Goal: Complete application form

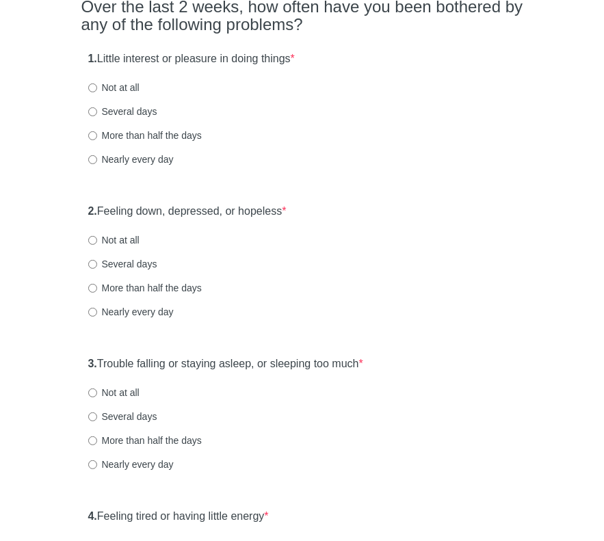
scroll to position [137, 0]
click at [94, 112] on input "Several days" at bounding box center [92, 111] width 9 height 9
radio input "true"
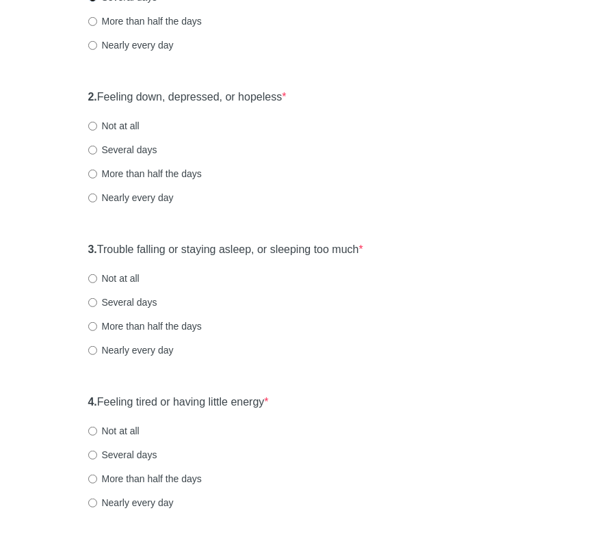
scroll to position [274, 0]
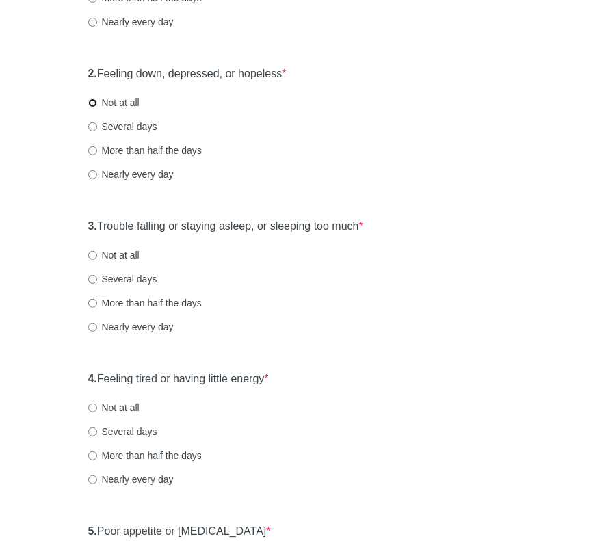
click at [94, 102] on input "Not at all" at bounding box center [92, 103] width 9 height 9
radio input "true"
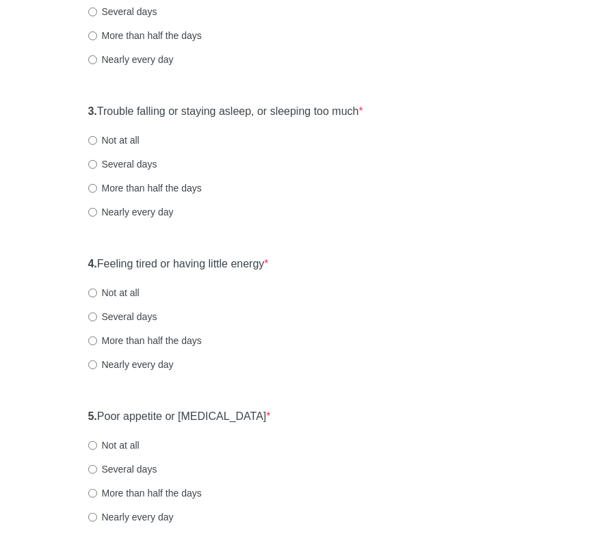
scroll to position [410, 0]
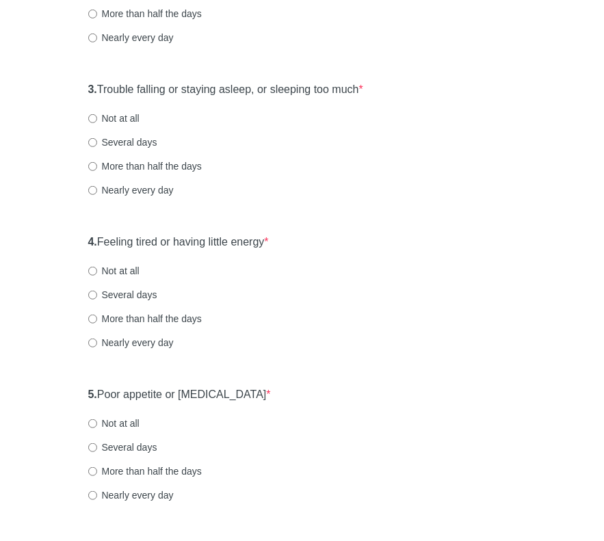
click at [89, 112] on label "Not at all" at bounding box center [113, 119] width 51 height 14
click at [89, 114] on input "Not at all" at bounding box center [92, 118] width 9 height 9
radio input "true"
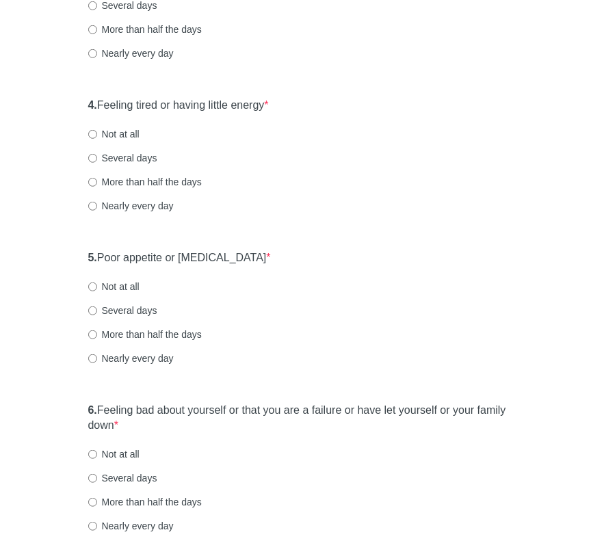
scroll to position [616, 0]
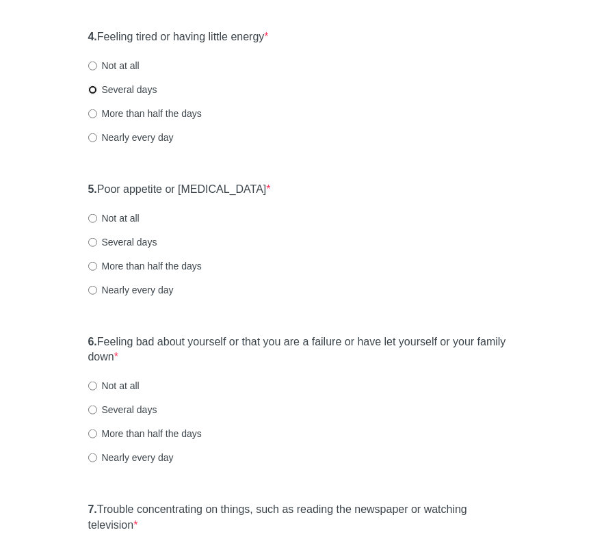
click at [93, 90] on input "Several days" at bounding box center [92, 90] width 9 height 9
radio input "true"
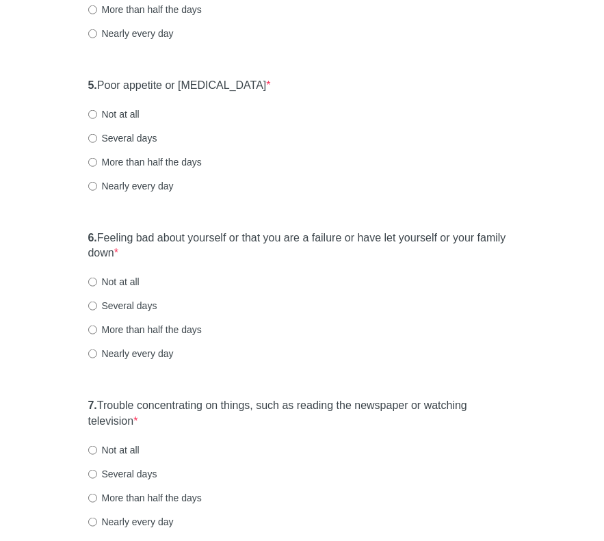
scroll to position [753, 0]
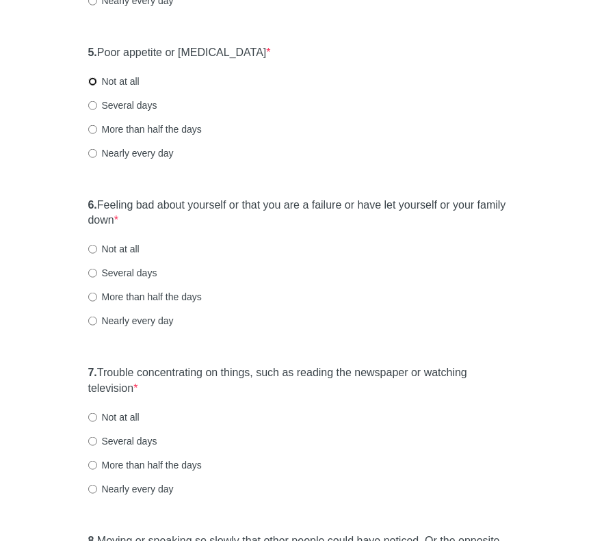
click at [91, 78] on input "Not at all" at bounding box center [92, 81] width 9 height 9
radio input "true"
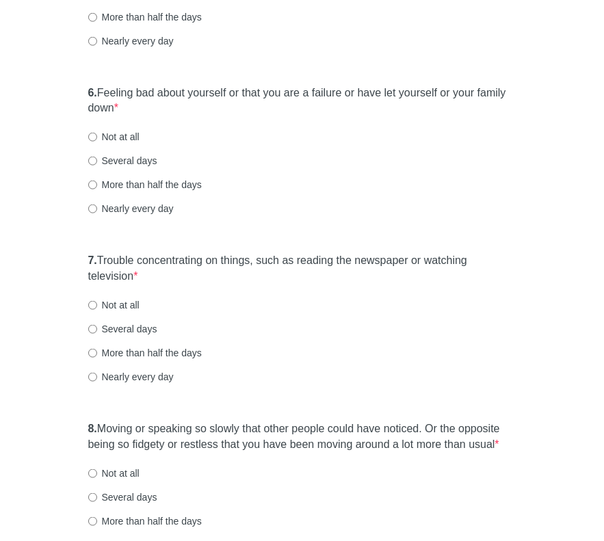
scroll to position [889, 0]
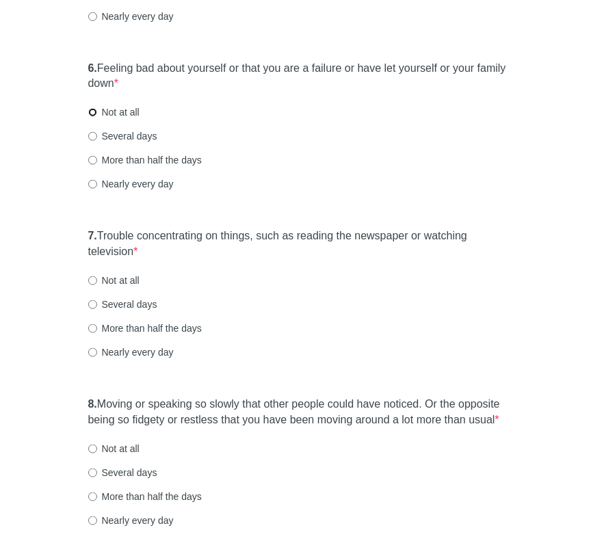
click at [94, 109] on input "Not at all" at bounding box center [92, 112] width 9 height 9
radio input "true"
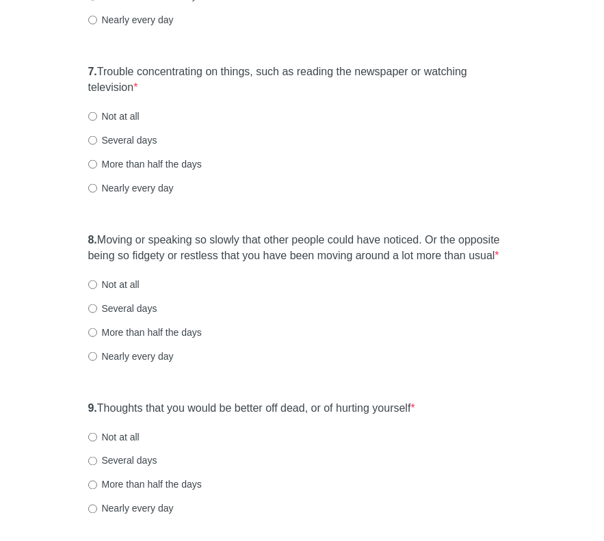
scroll to position [1095, 0]
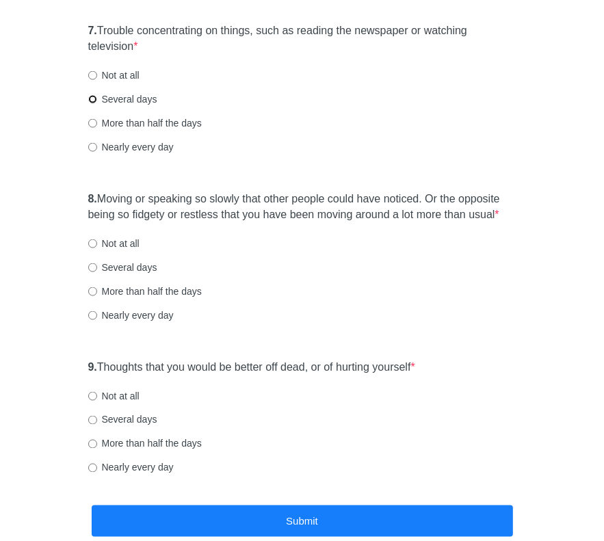
click at [92, 96] on input "Several days" at bounding box center [92, 99] width 9 height 9
radio input "true"
click at [93, 77] on input "Not at all" at bounding box center [92, 75] width 9 height 9
radio input "true"
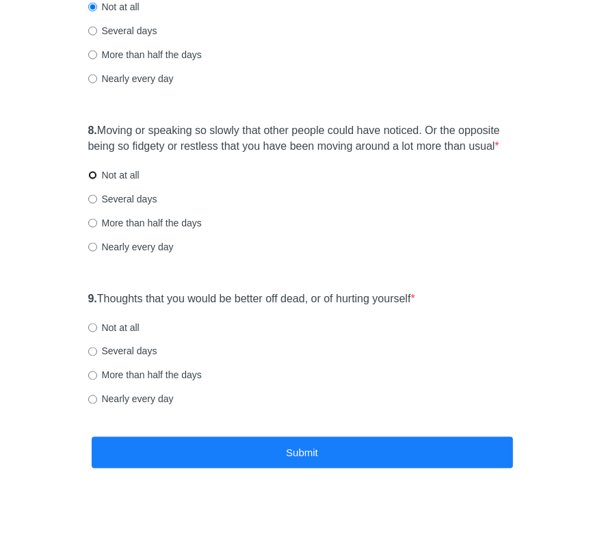
click at [92, 177] on input "Not at all" at bounding box center [92, 175] width 9 height 9
radio input "true"
click at [97, 323] on label "Not at all" at bounding box center [113, 328] width 51 height 14
click at [97, 324] on input "Not at all" at bounding box center [92, 328] width 9 height 9
radio input "true"
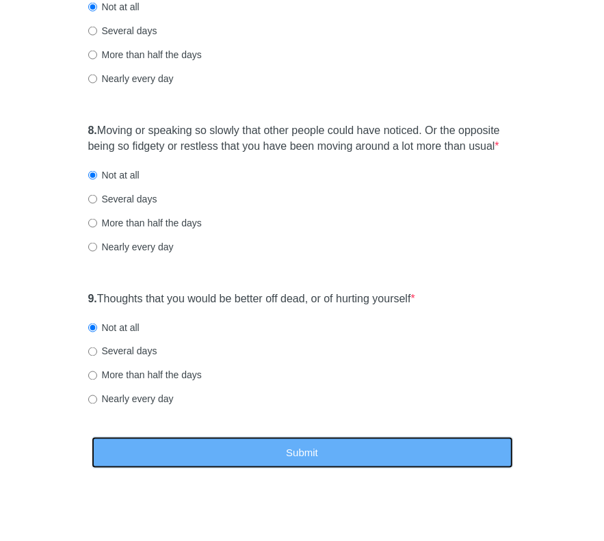
click at [309, 445] on button "Submit" at bounding box center [302, 453] width 421 height 32
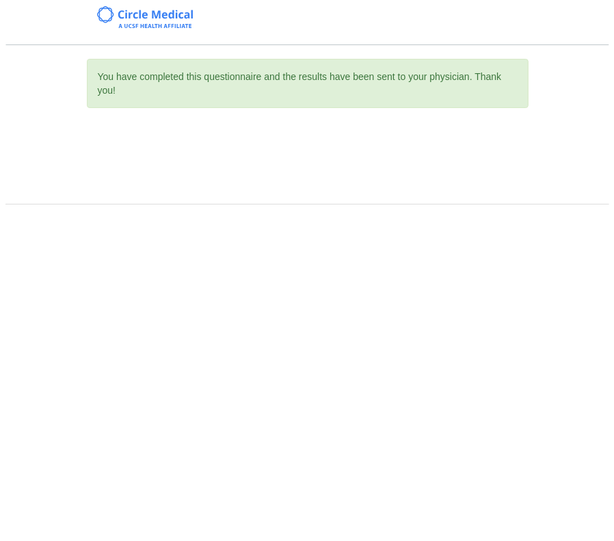
scroll to position [0, 0]
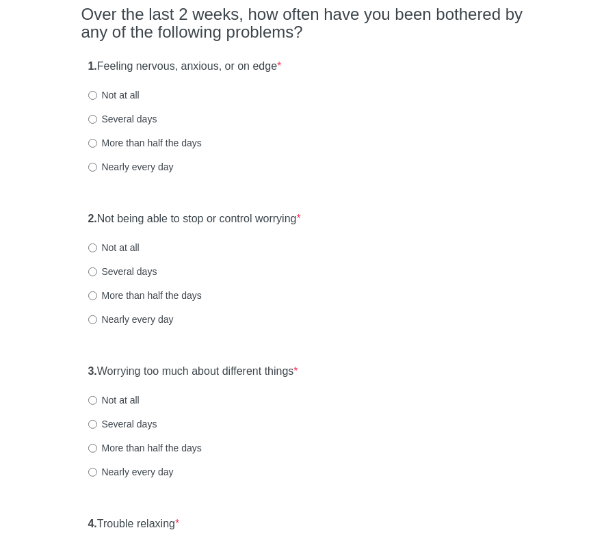
scroll to position [137, 0]
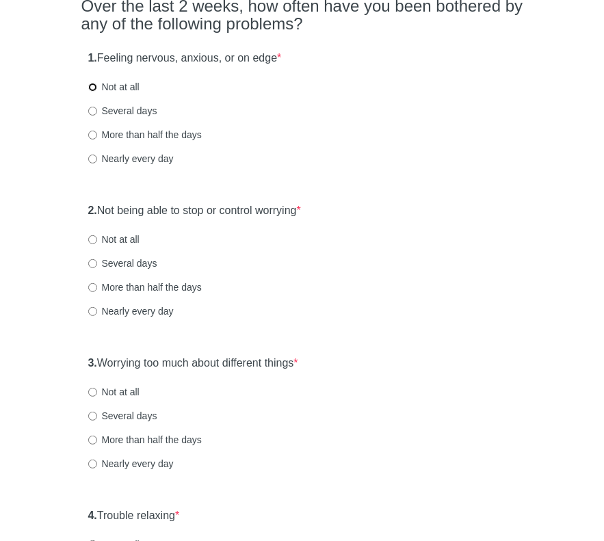
click at [91, 87] on input "Not at all" at bounding box center [92, 87] width 9 height 9
radio input "true"
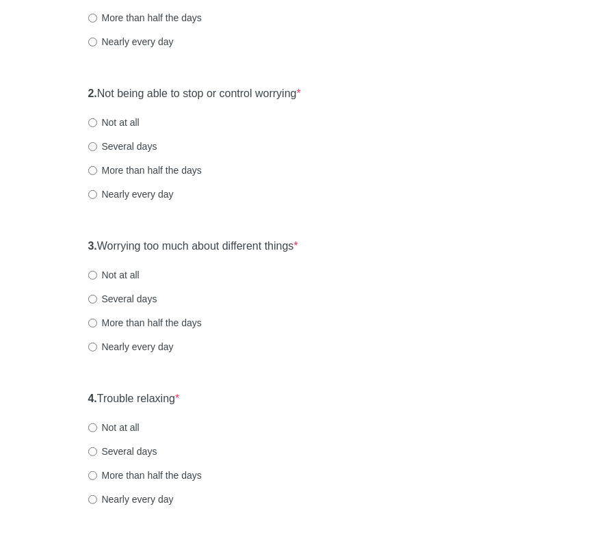
scroll to position [274, 0]
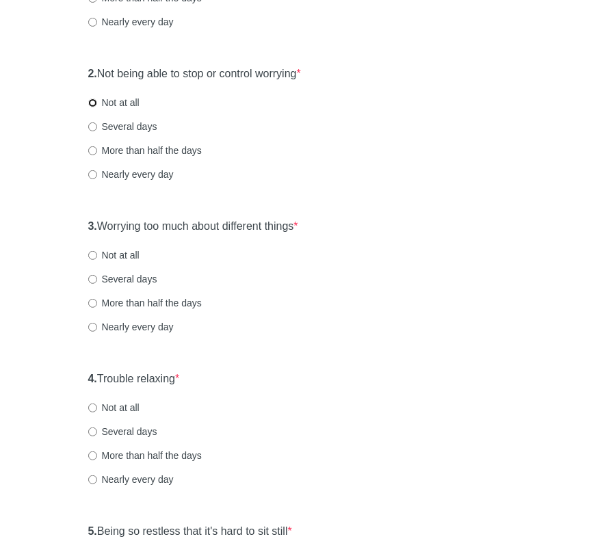
click at [91, 103] on input "Not at all" at bounding box center [92, 103] width 9 height 9
radio input "true"
click at [90, 251] on input "Not at all" at bounding box center [92, 255] width 9 height 9
radio input "true"
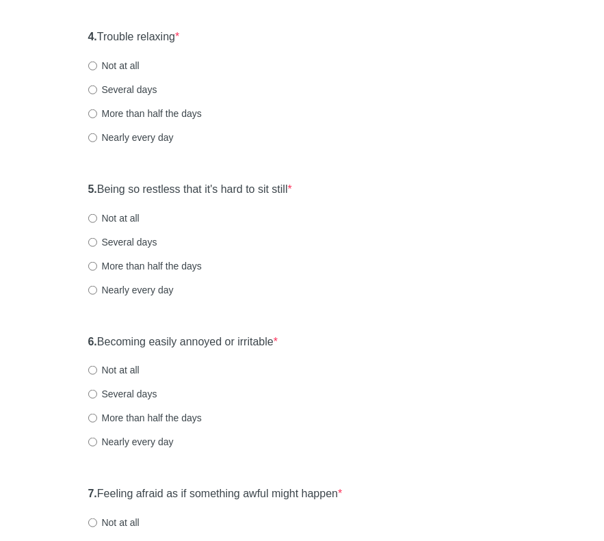
scroll to position [547, 0]
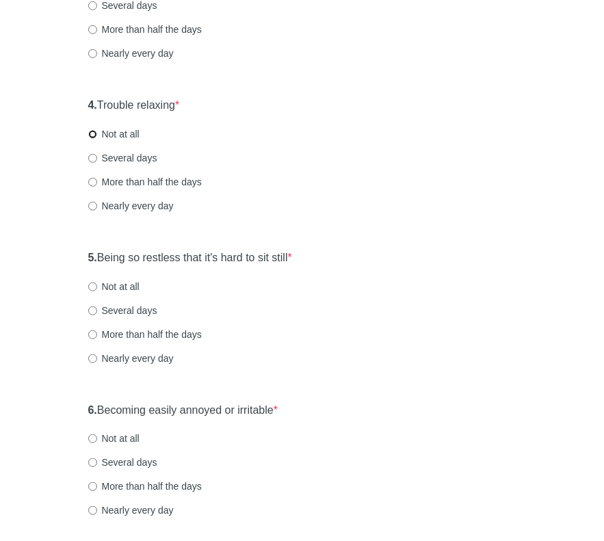
click at [90, 135] on input "Not at all" at bounding box center [92, 134] width 9 height 9
radio input "true"
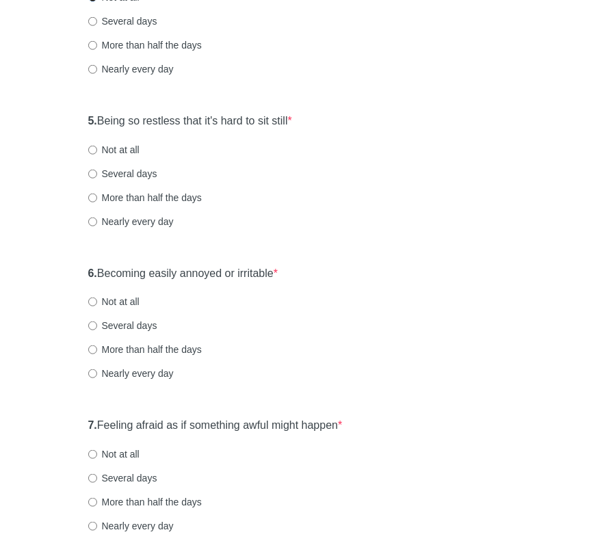
scroll to position [753, 0]
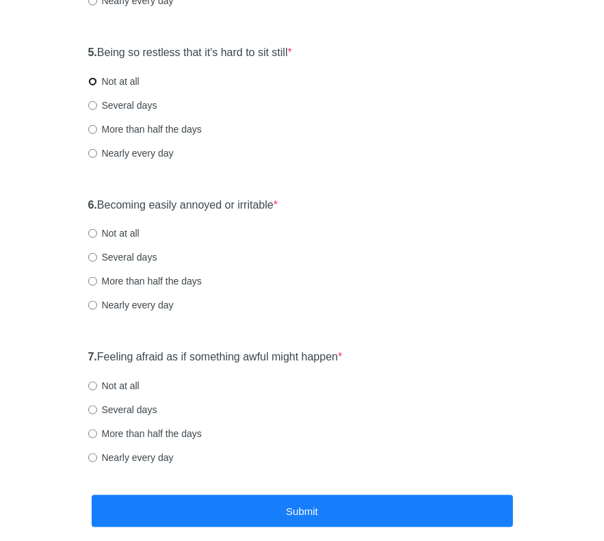
click at [94, 81] on input "Not at all" at bounding box center [92, 81] width 9 height 9
radio input "true"
click at [93, 233] on input "Not at all" at bounding box center [92, 233] width 9 height 9
radio input "true"
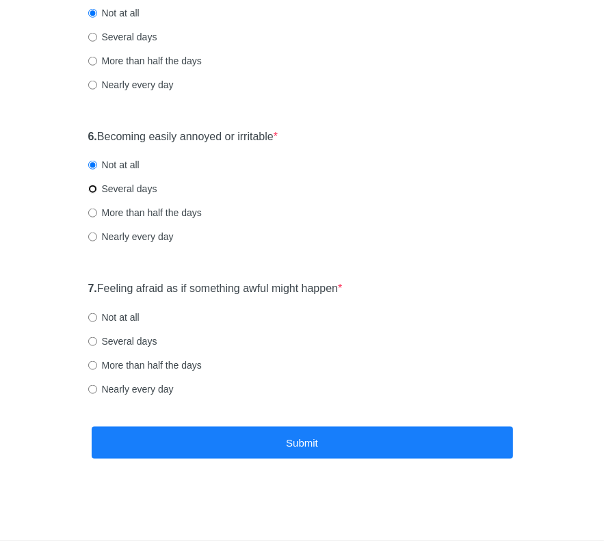
click at [94, 191] on input "Several days" at bounding box center [92, 189] width 9 height 9
radio input "true"
click at [91, 317] on input "Not at all" at bounding box center [92, 317] width 9 height 9
radio input "true"
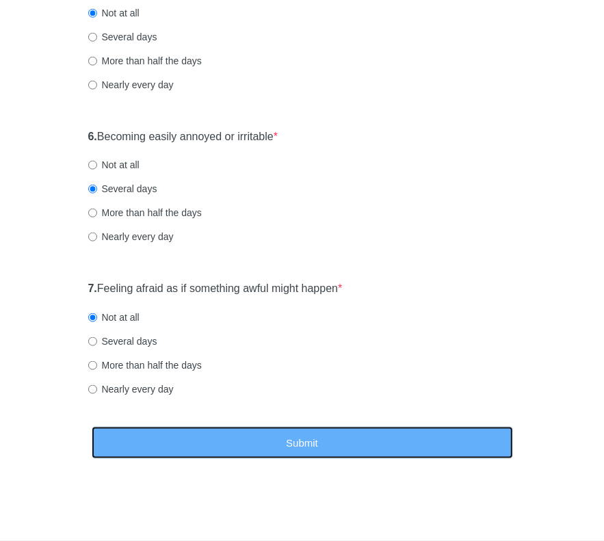
click at [260, 441] on button "Submit" at bounding box center [302, 443] width 421 height 32
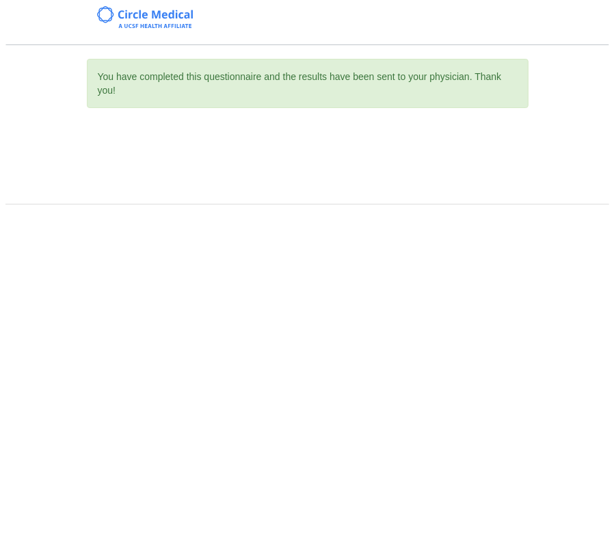
scroll to position [0, 0]
